Goal: Information Seeking & Learning: Learn about a topic

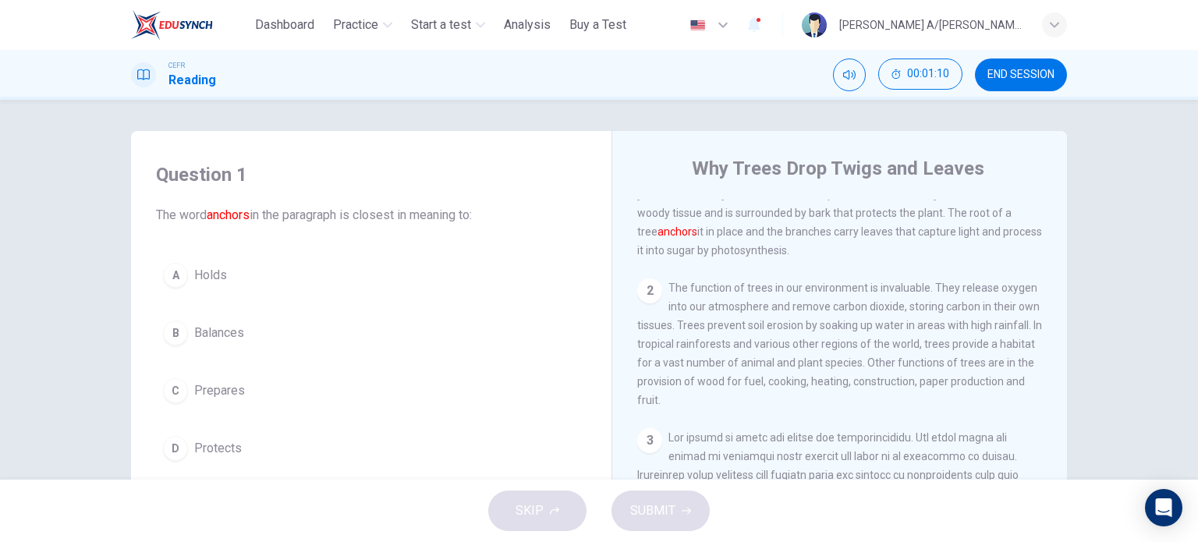
scroll to position [69, 0]
drag, startPoint x: 942, startPoint y: 216, endPoint x: 967, endPoint y: 243, distance: 35.9
click at [967, 243] on span "A tree is a perennial plant that consists of a long stem, trunk, branches and i…" at bounding box center [839, 196] width 405 height 125
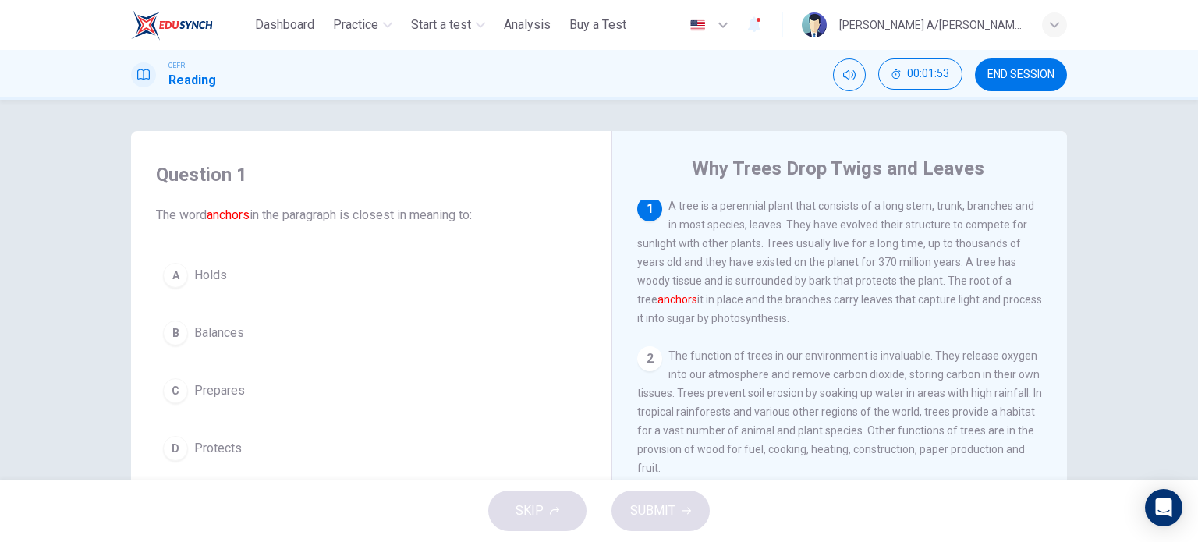
scroll to position [0, 0]
click at [257, 274] on button "A Holds" at bounding box center [371, 275] width 431 height 39
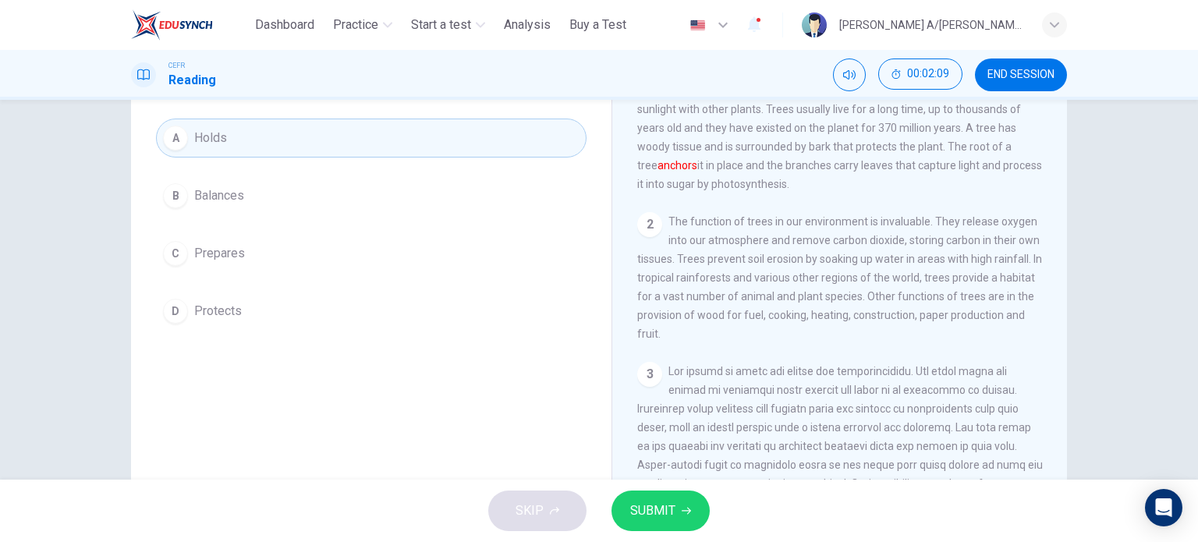
scroll to position [94, 0]
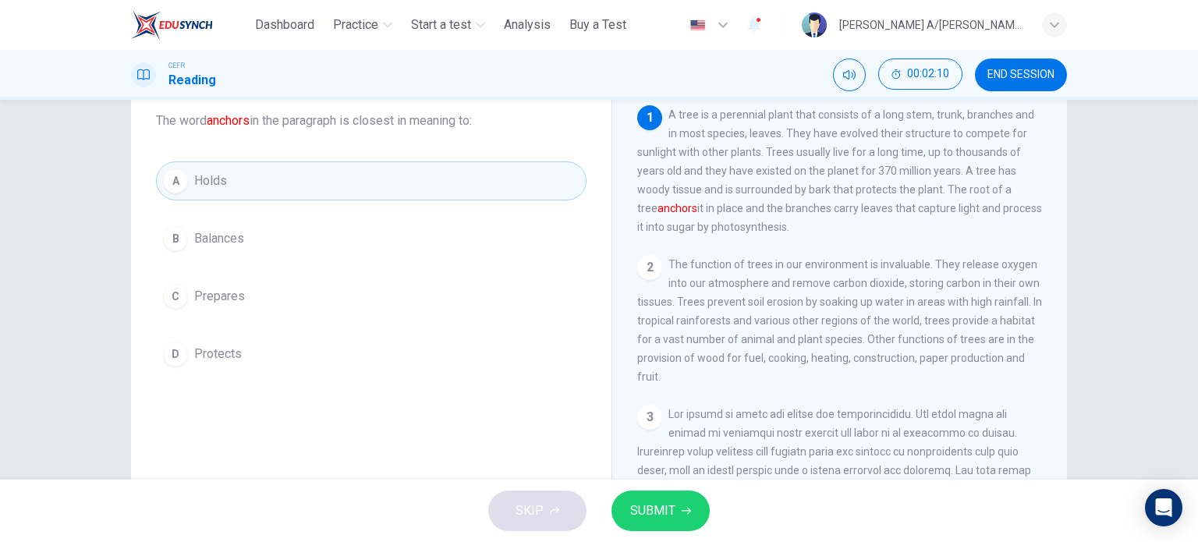
click at [691, 511] on button "SUBMIT" at bounding box center [661, 511] width 98 height 41
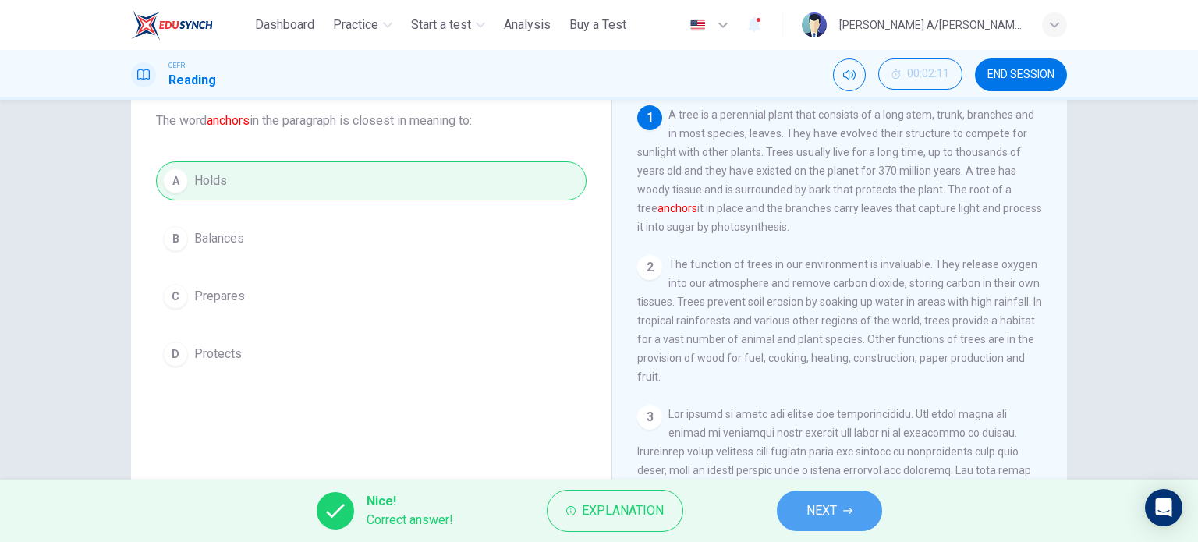
click at [836, 520] on span "NEXT" at bounding box center [822, 511] width 30 height 22
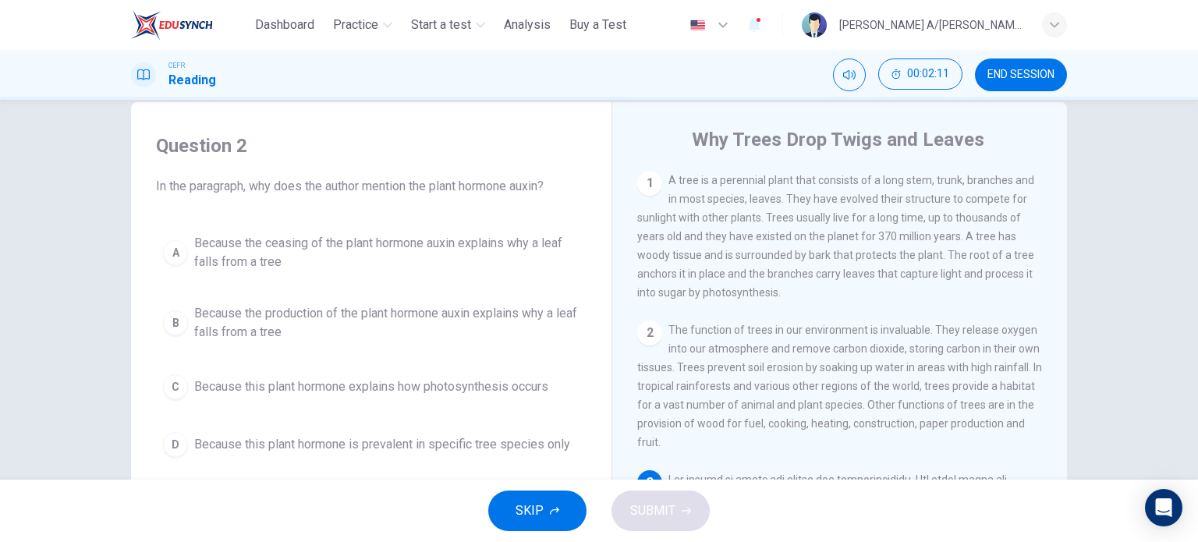
scroll to position [0, 0]
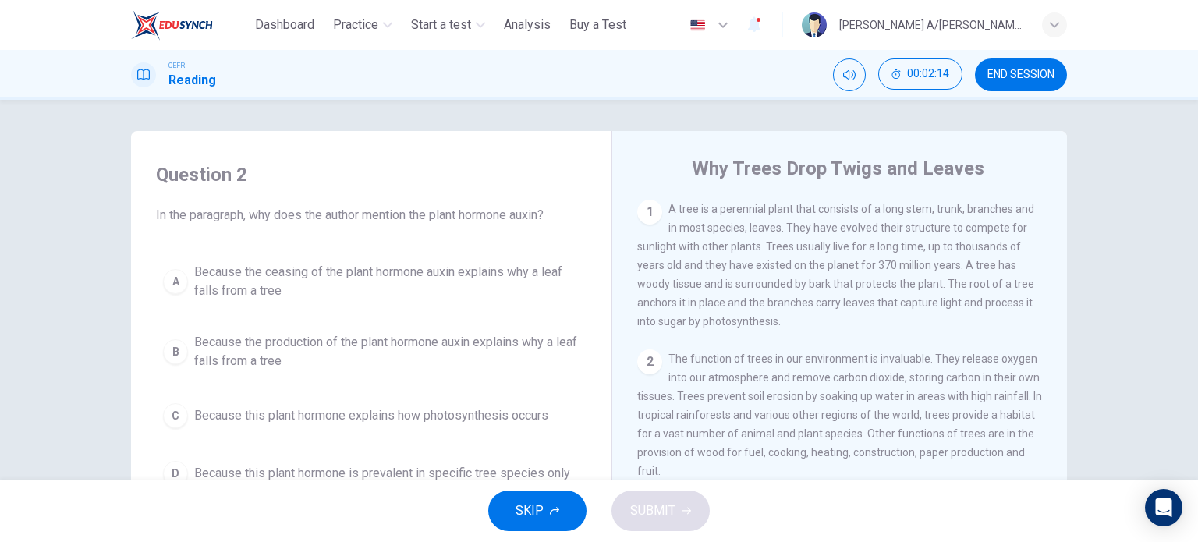
drag, startPoint x: 252, startPoint y: 211, endPoint x: 555, endPoint y: 221, distance: 302.9
click at [555, 221] on span "In the paragraph, why does the author mention the plant hormone auxin?" at bounding box center [371, 215] width 431 height 19
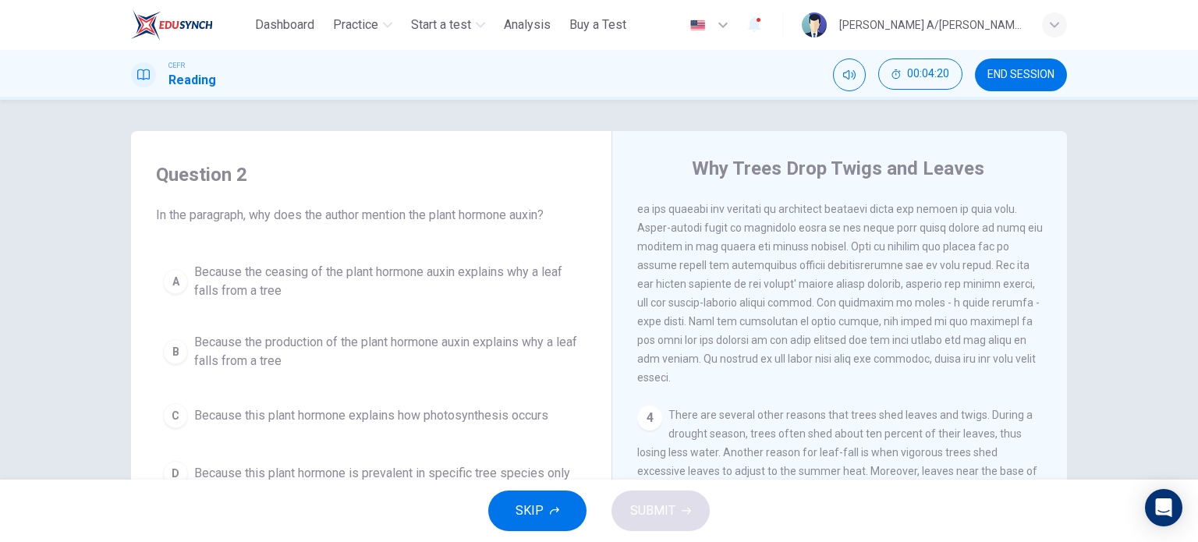
scroll to position [418, 0]
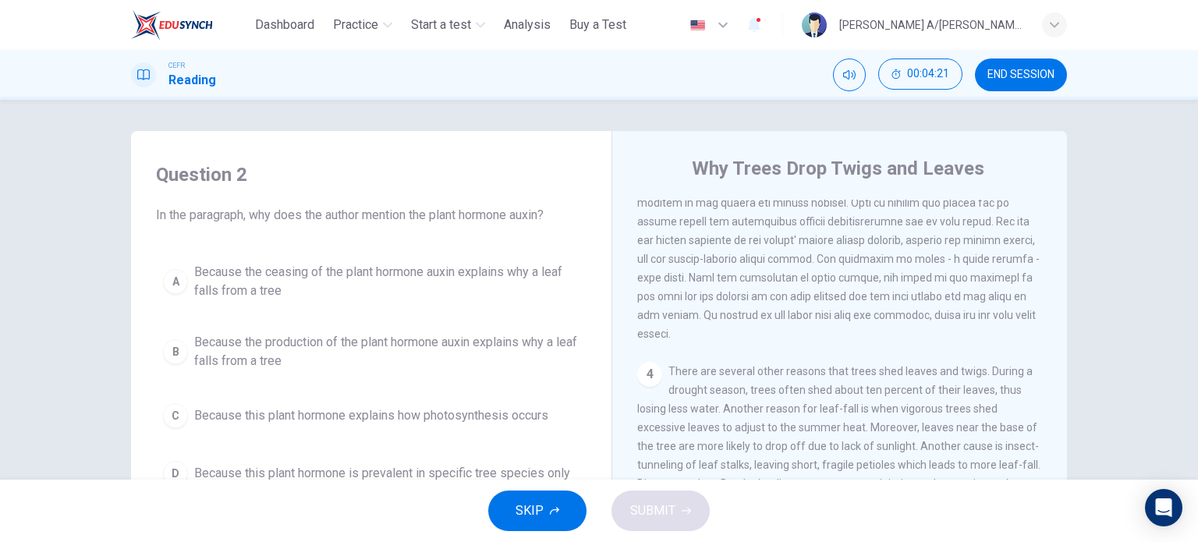
drag, startPoint x: 951, startPoint y: 374, endPoint x: 949, endPoint y: 340, distance: 34.4
click at [949, 340] on div "1 A tree is a perennial plant that consists of a long stem, trunk, branches and…" at bounding box center [850, 437] width 426 height 474
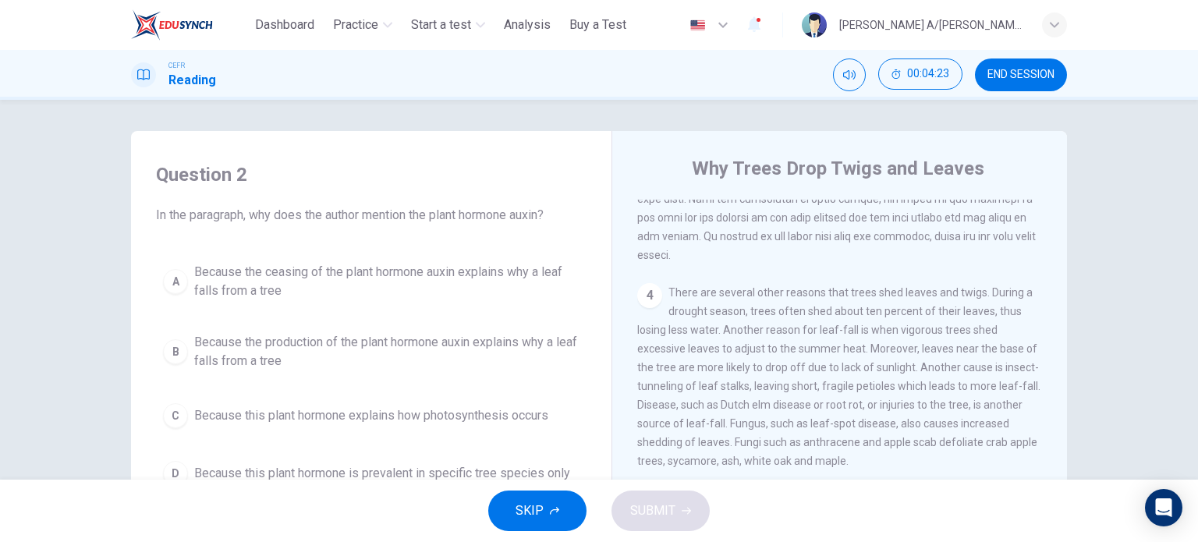
scroll to position [462, 0]
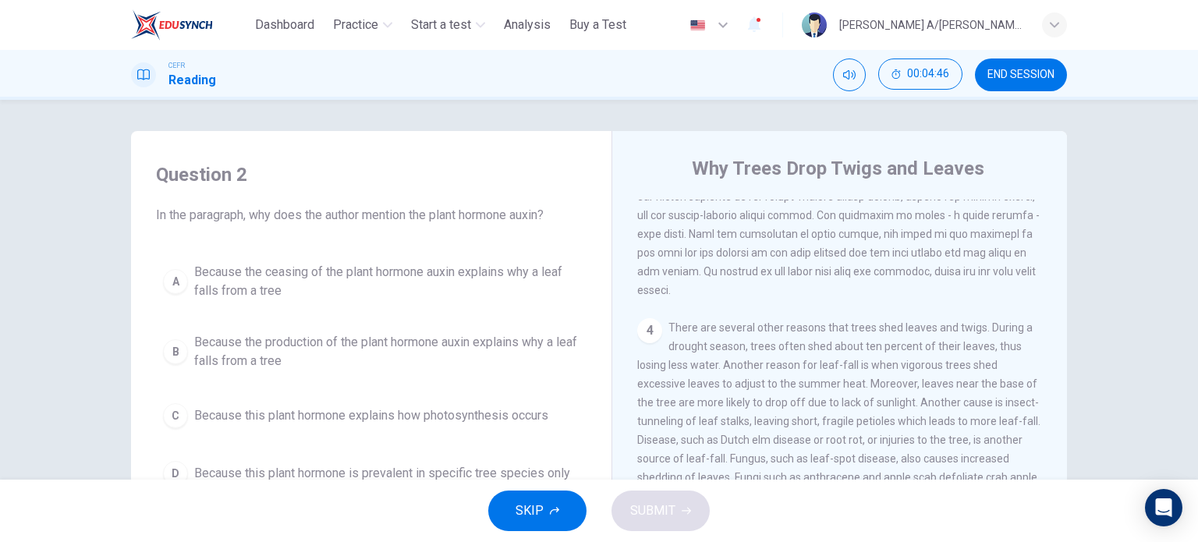
click at [1022, 82] on button "END SESSION" at bounding box center [1021, 75] width 92 height 33
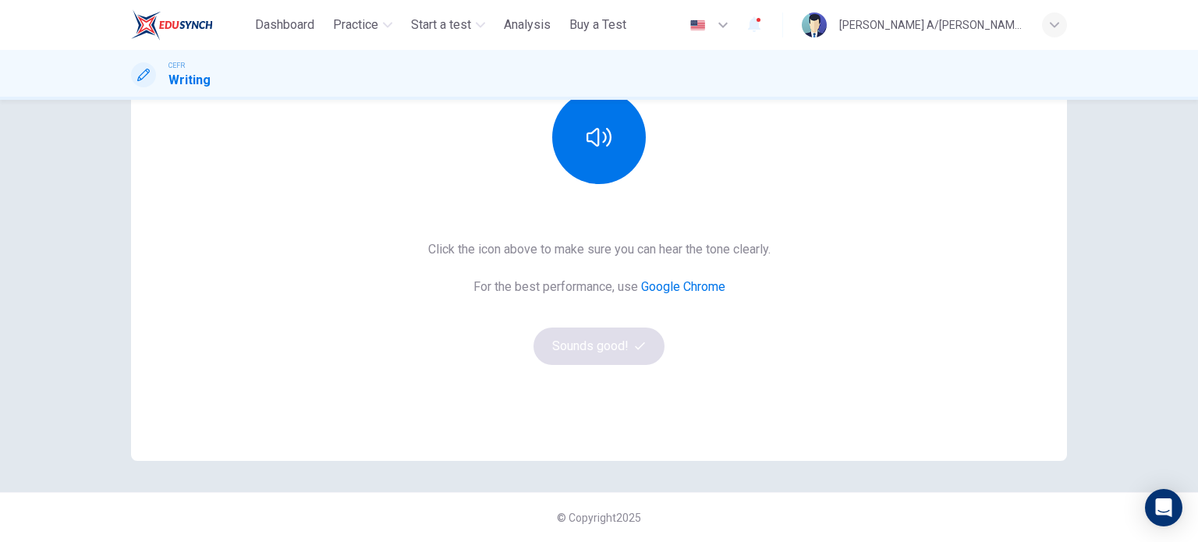
scroll to position [82, 0]
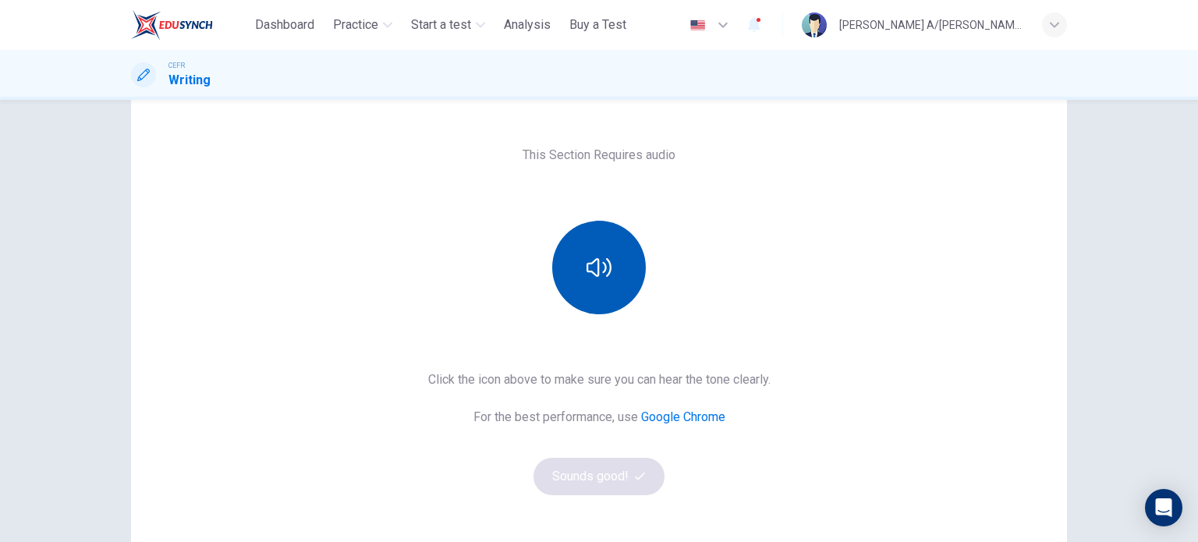
click at [597, 249] on button "button" at bounding box center [599, 268] width 94 height 94
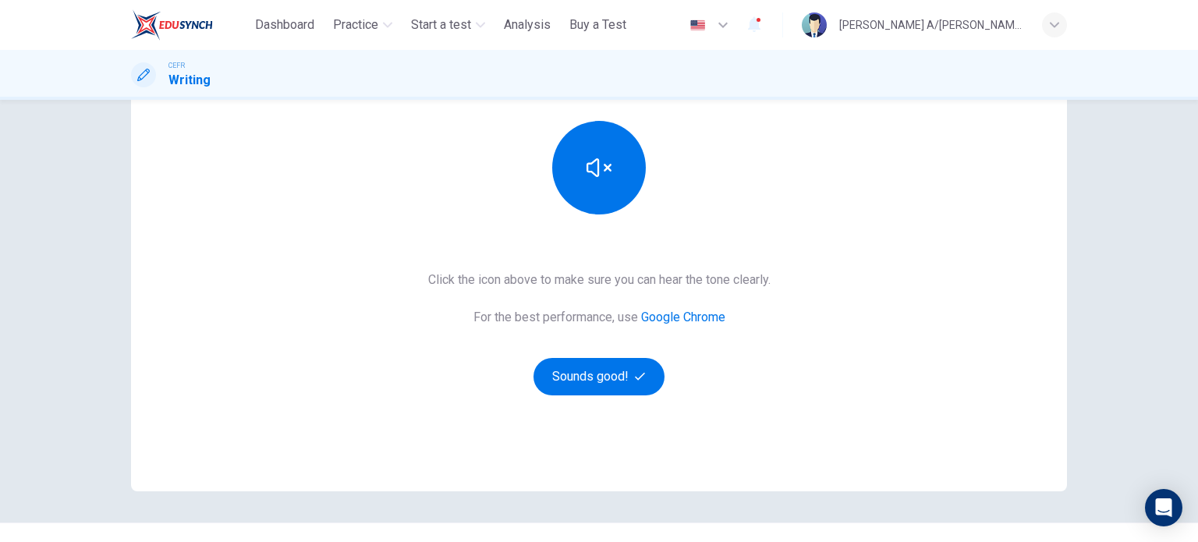
scroll to position [212, 0]
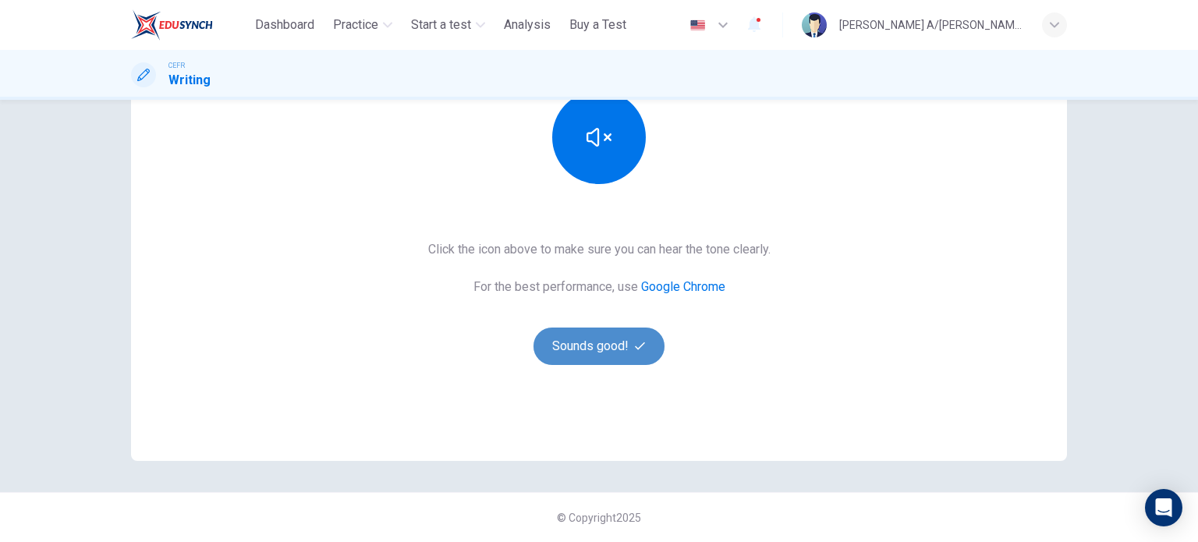
click at [635, 339] on button "Sounds good!" at bounding box center [599, 346] width 131 height 37
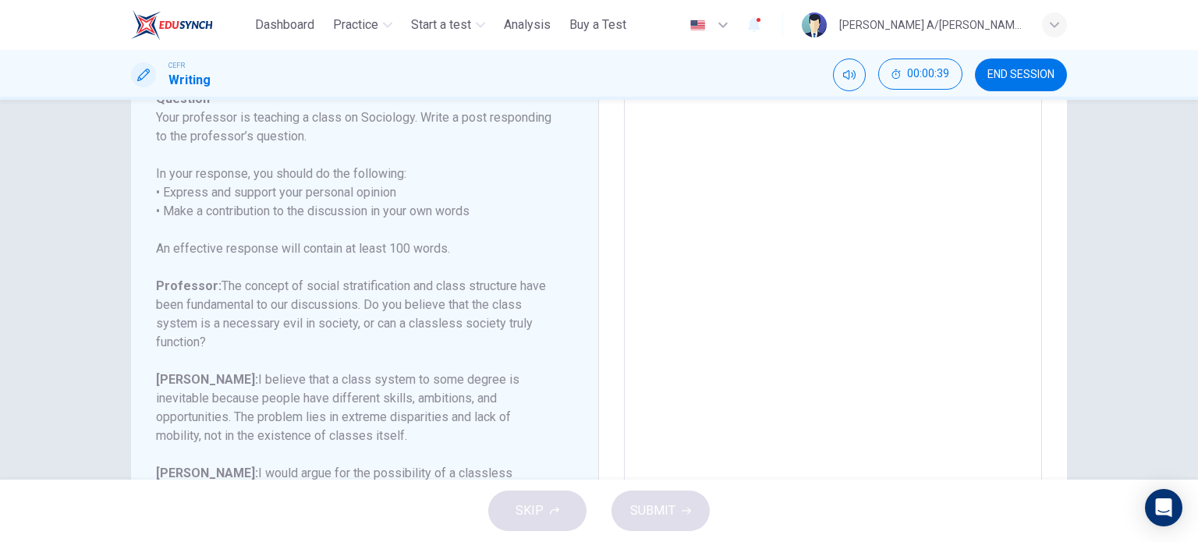
click at [350, 161] on div "Question Your professor is teaching a class on Sociology. Write a post respondi…" at bounding box center [355, 305] width 399 height 431
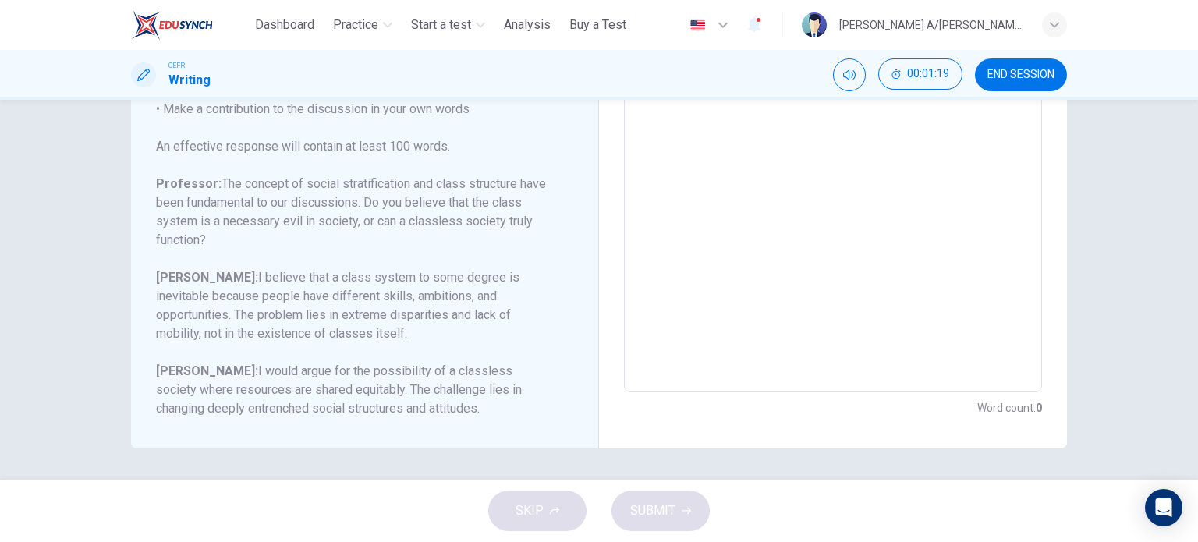
click at [1020, 64] on button "END SESSION" at bounding box center [1021, 75] width 92 height 33
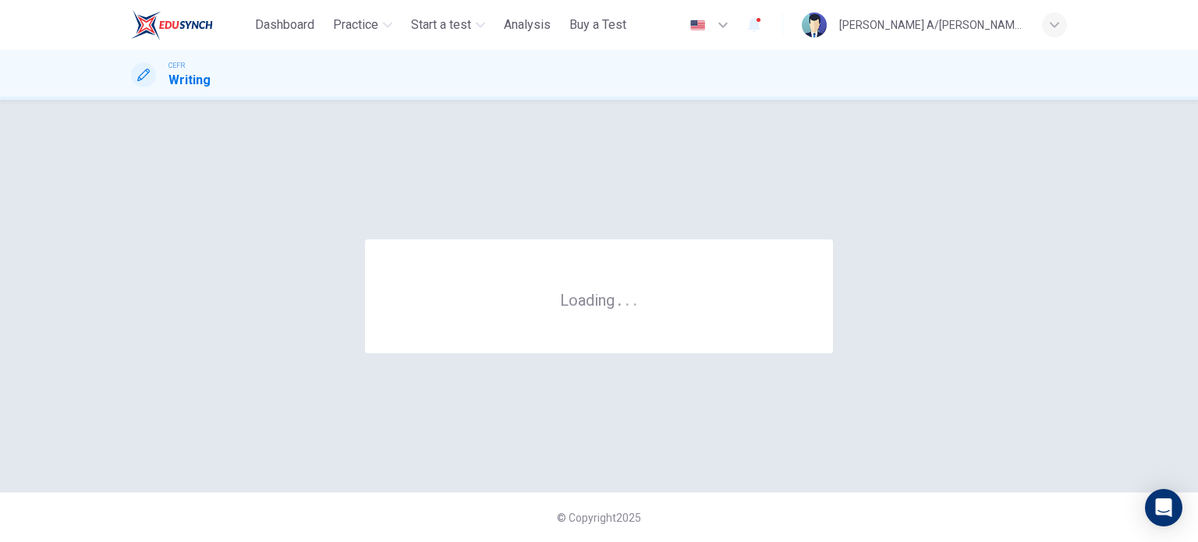
scroll to position [0, 0]
